Goal: Task Accomplishment & Management: Use online tool/utility

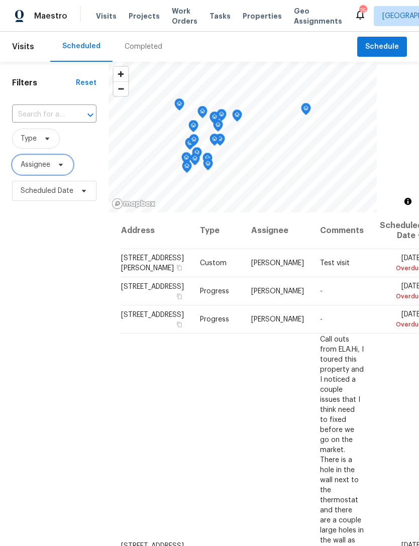
click at [66, 166] on span "Assignee" at bounding box center [42, 165] width 61 height 20
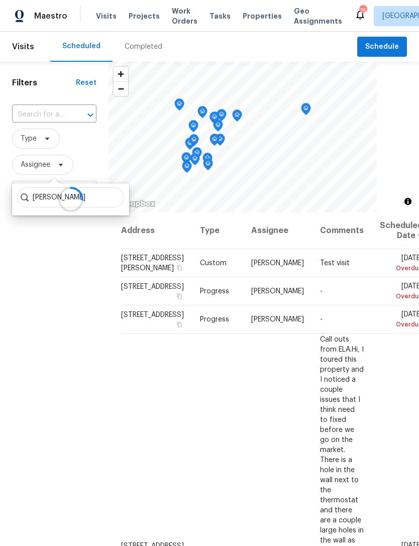
type input "[PERSON_NAME]"
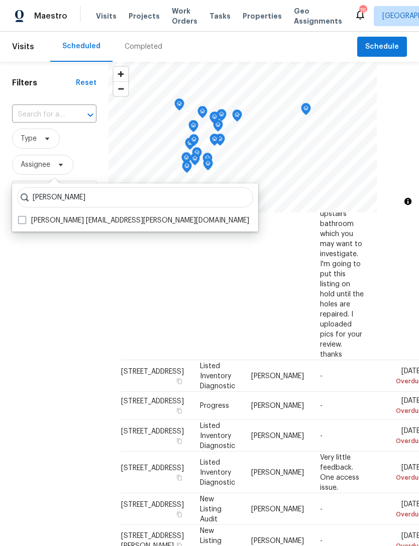
scroll to position [404, 0]
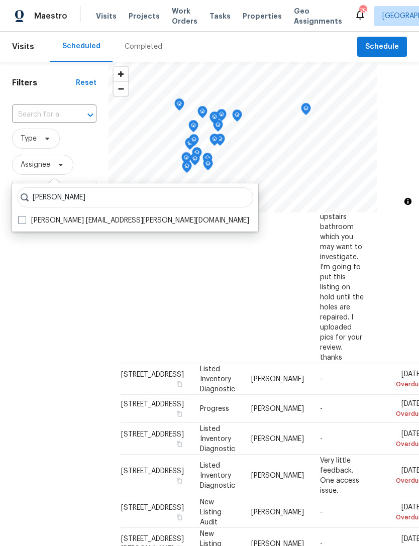
click at [28, 217] on label "[PERSON_NAME] [EMAIL_ADDRESS][PERSON_NAME][DOMAIN_NAME]" at bounding box center [133, 221] width 231 height 10
click at [25, 217] on input "[PERSON_NAME] [EMAIL_ADDRESS][PERSON_NAME][DOMAIN_NAME]" at bounding box center [21, 219] width 7 height 7
checkbox input "true"
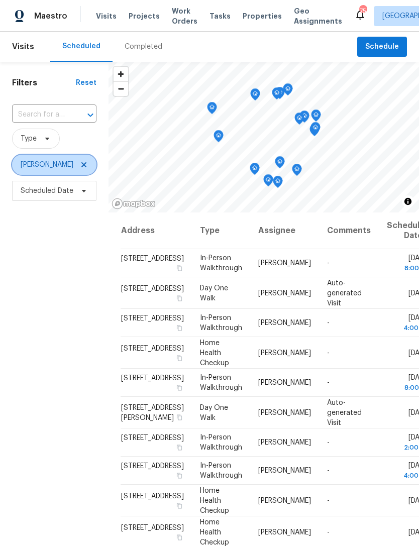
click at [84, 167] on icon at bounding box center [83, 164] width 5 height 5
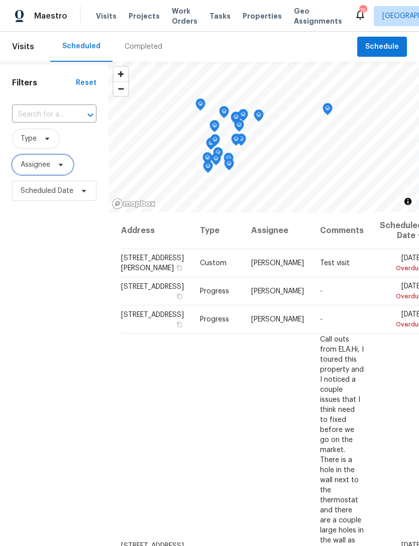
click at [57, 169] on icon at bounding box center [61, 165] width 8 height 8
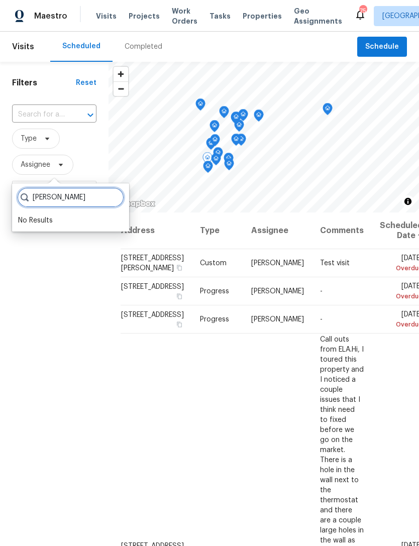
click at [94, 202] on input "[PERSON_NAME]" at bounding box center [70, 198] width 107 height 20
click at [95, 199] on input "[PERSON_NAME]" at bounding box center [70, 198] width 107 height 20
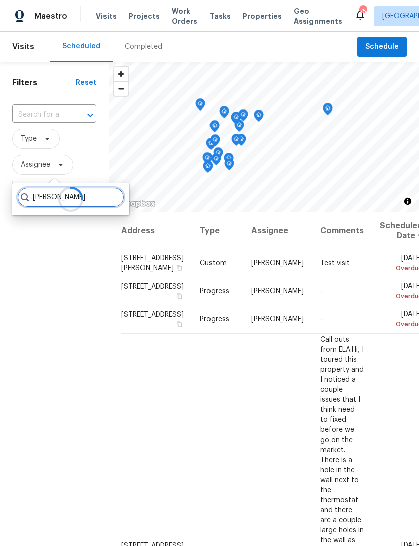
type input "[PERSON_NAME]"
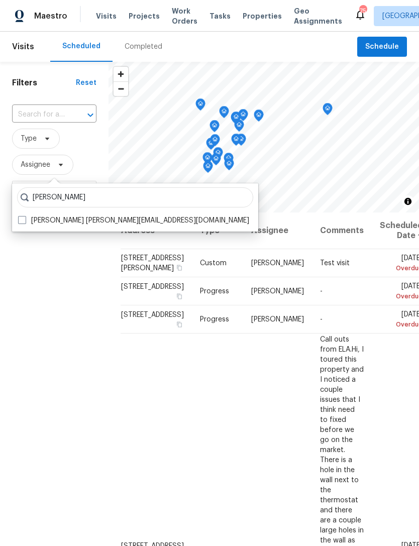
click at [24, 221] on span at bounding box center [22, 220] width 8 height 8
click at [24, 221] on input "[PERSON_NAME] [PERSON_NAME][EMAIL_ADDRESS][DOMAIN_NAME]" at bounding box center [21, 219] width 7 height 7
checkbox input "true"
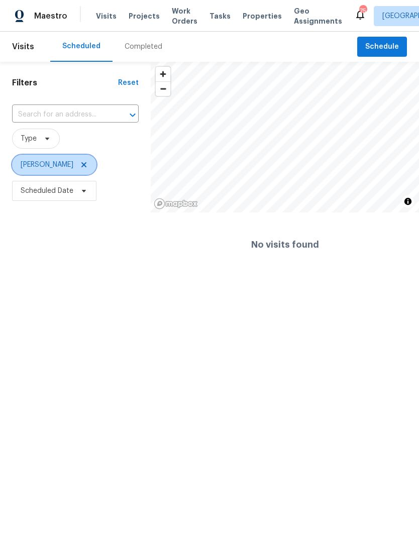
click at [81, 166] on icon at bounding box center [83, 164] width 5 height 5
